Goal: Task Accomplishment & Management: Complete application form

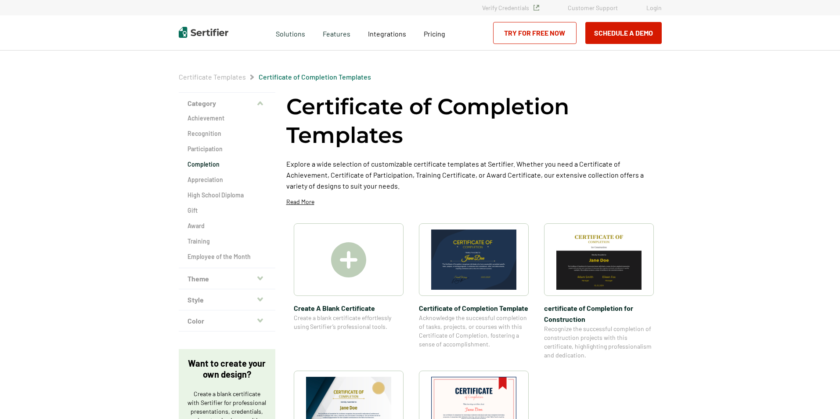
click at [360, 254] on img at bounding box center [348, 259] width 35 height 35
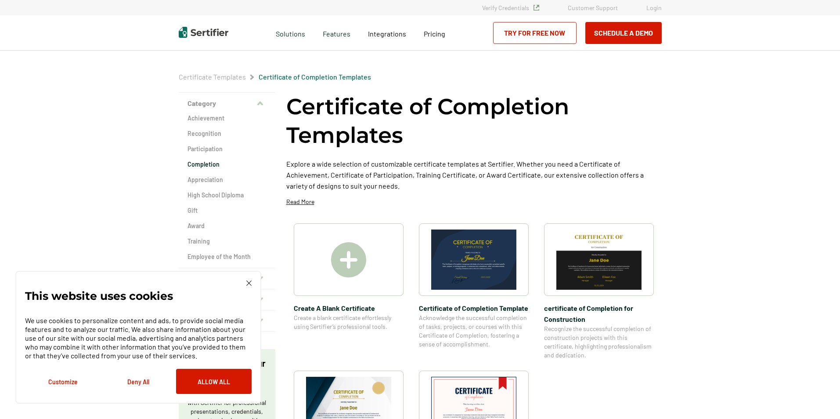
drag, startPoint x: 199, startPoint y: 383, endPoint x: 283, endPoint y: 356, distance: 87.9
click at [199, 383] on button "Allow All" at bounding box center [214, 380] width 76 height 25
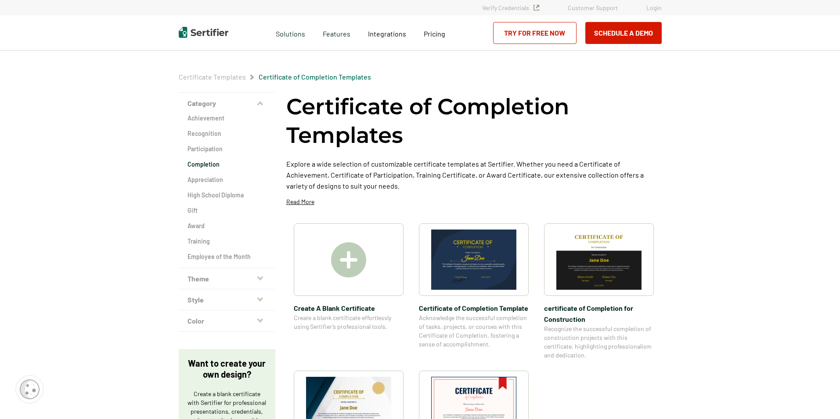
click at [360, 266] on img at bounding box center [348, 259] width 35 height 35
